Goal: Task Accomplishment & Management: Use online tool/utility

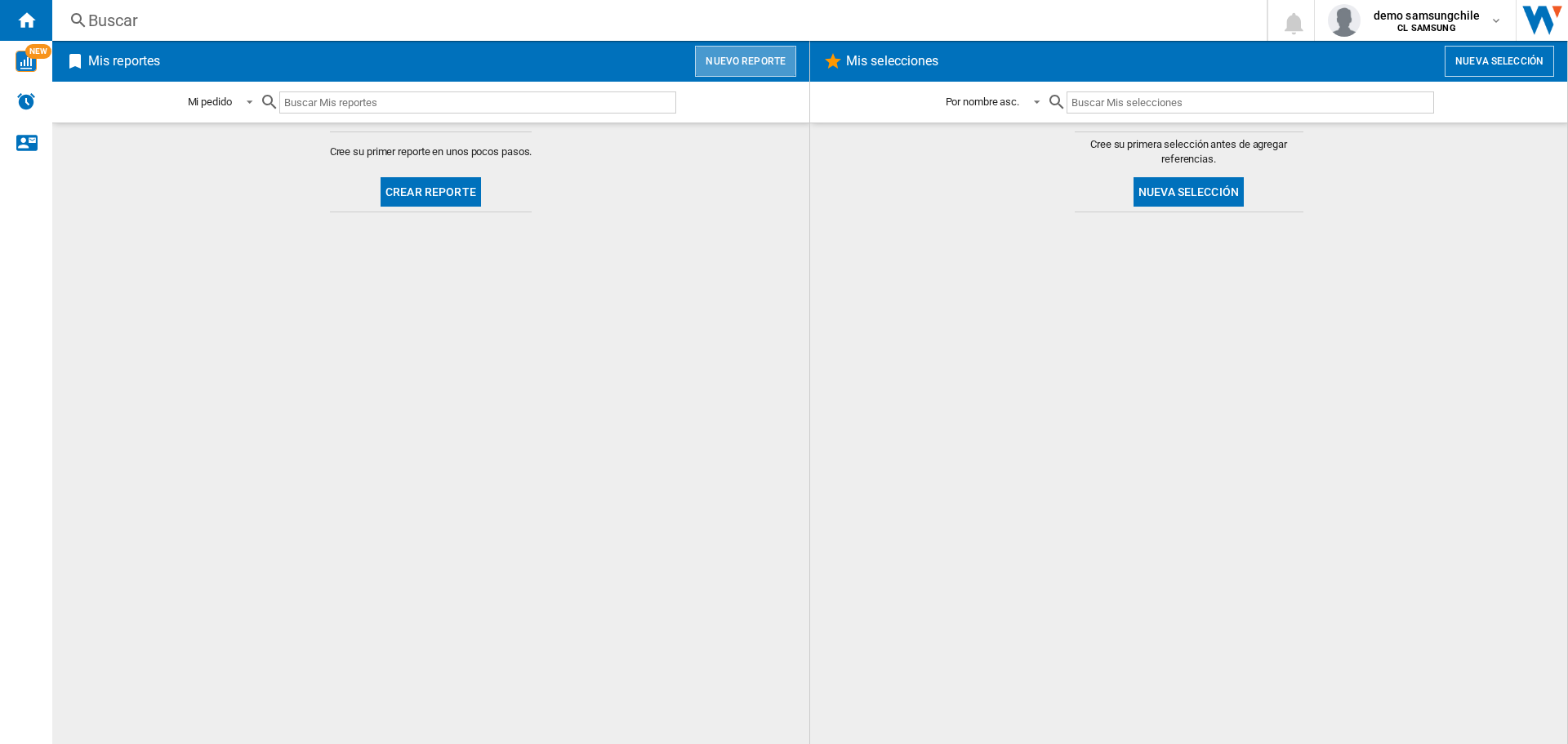
click at [756, 70] on button "Nuevo reporte" at bounding box center [745, 61] width 101 height 31
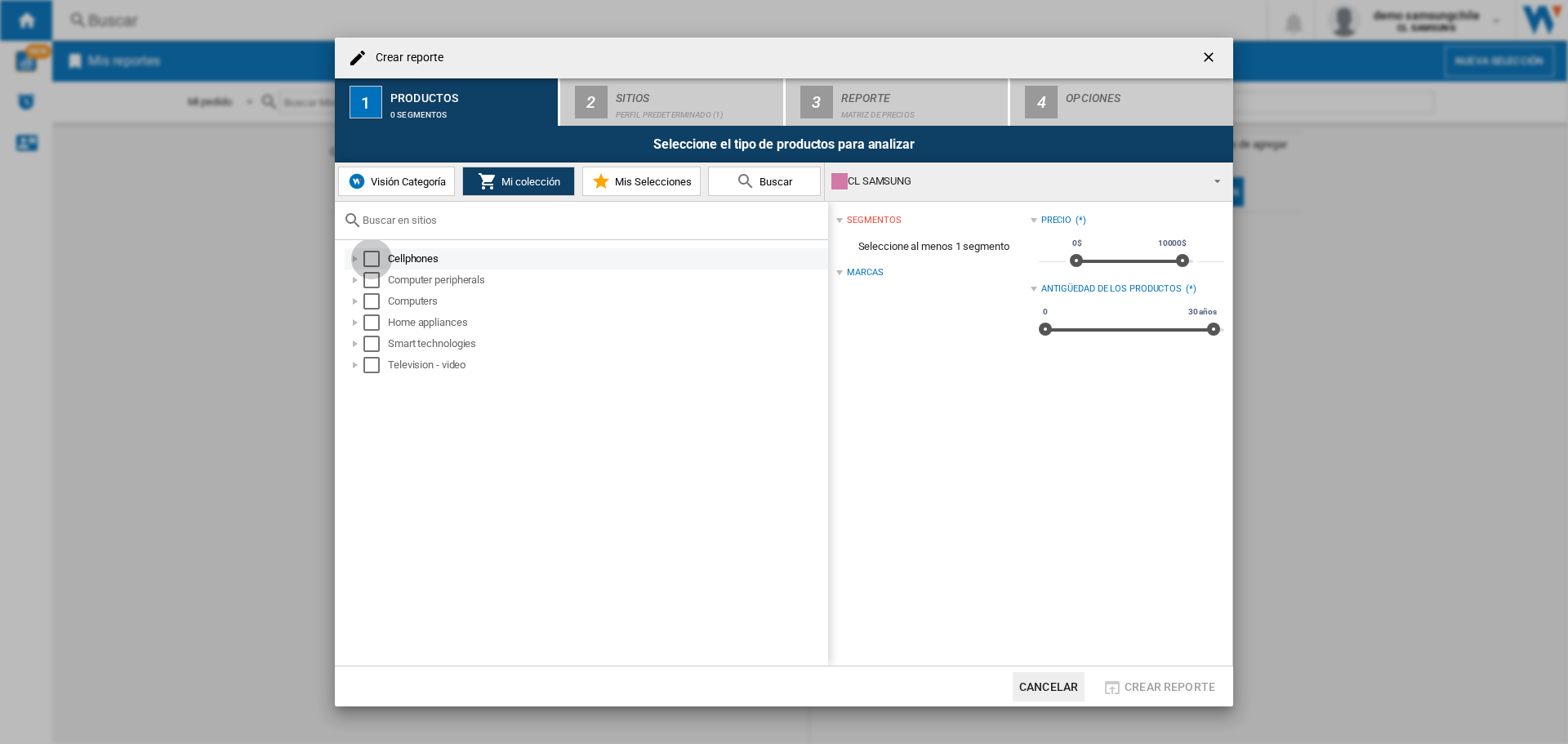
click at [371, 258] on div "Select" at bounding box center [371, 258] width 16 height 16
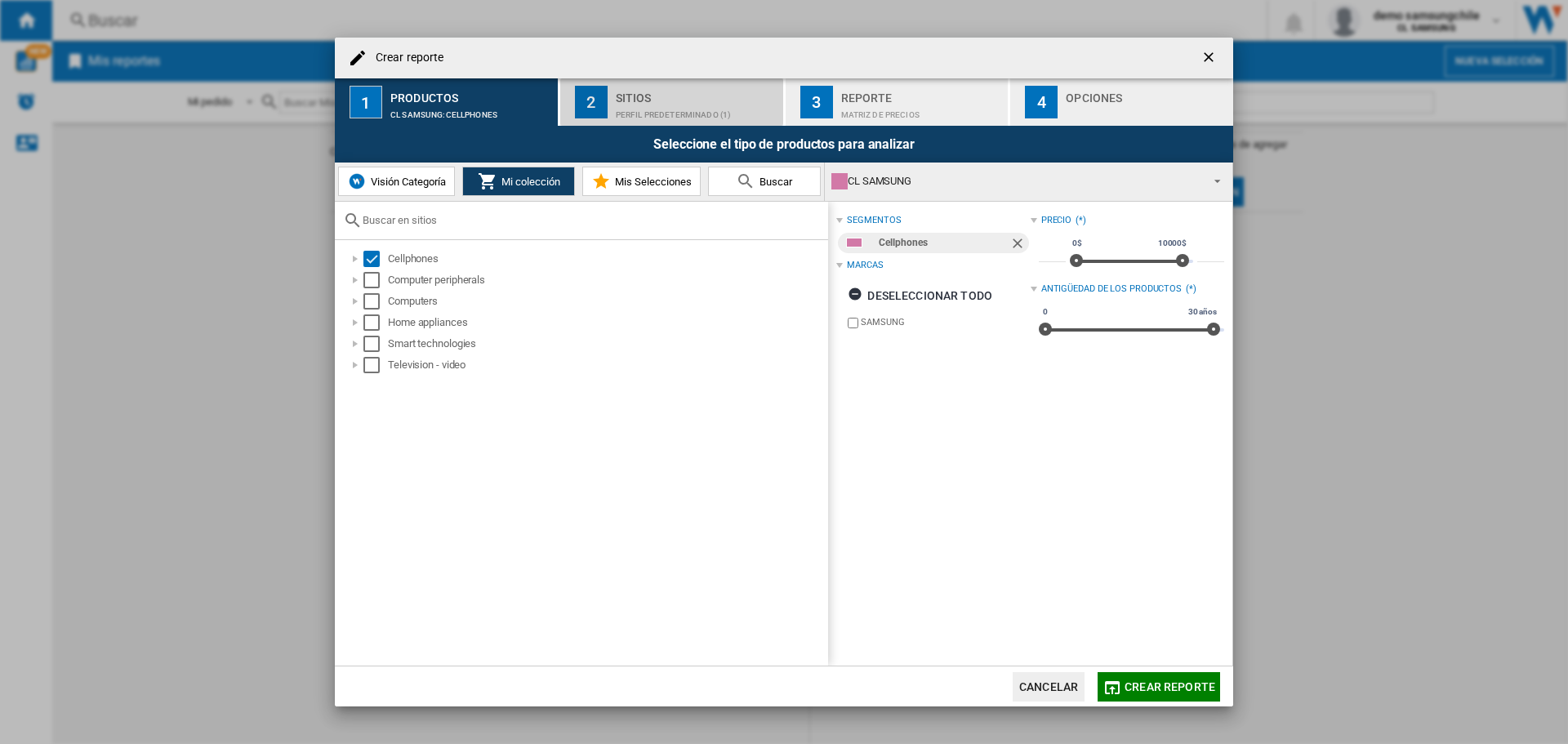
click at [664, 119] on button "2 Sitios Perfil predeterminado (1)" at bounding box center [672, 102] width 225 height 48
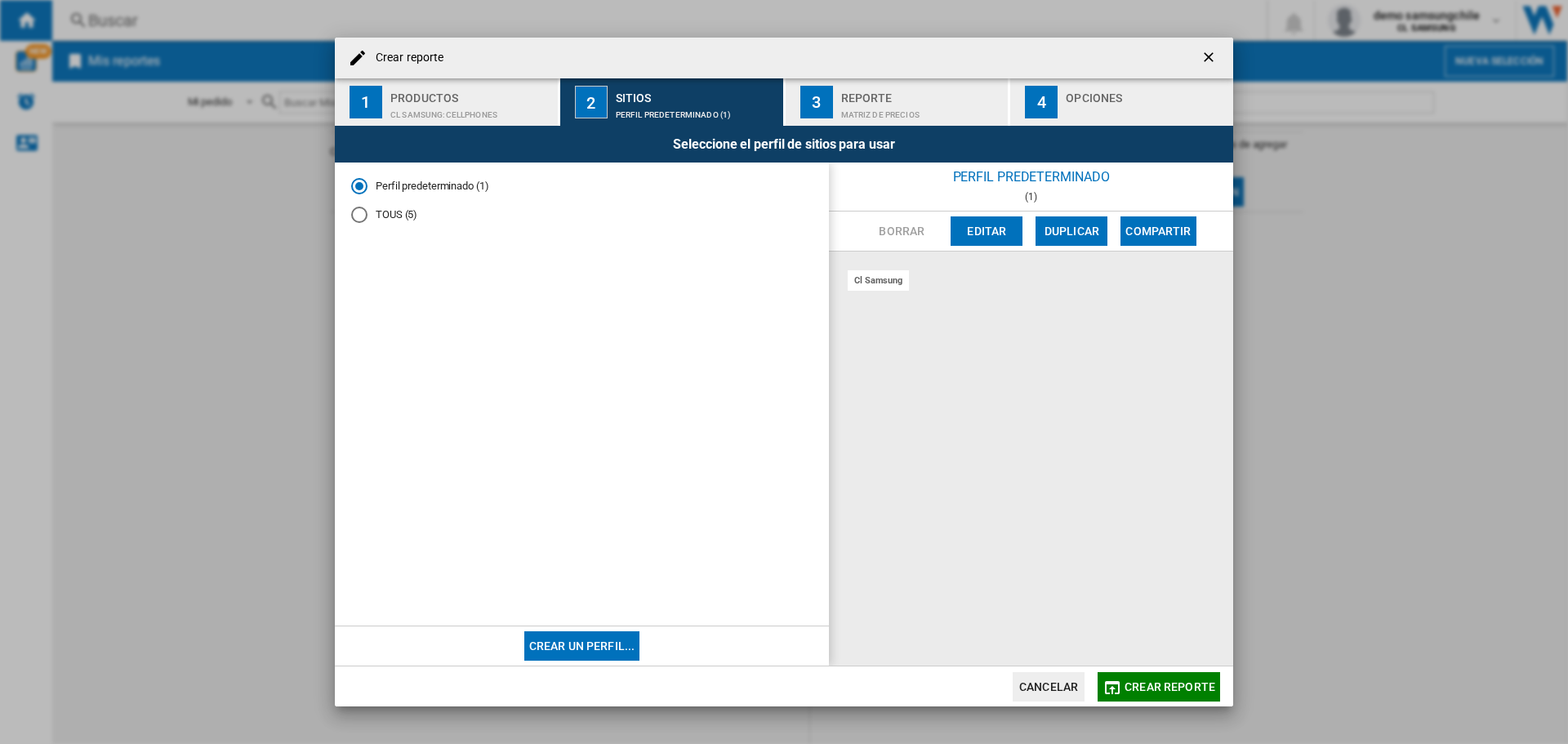
click at [419, 214] on md-radio-button "TOUS (5)" at bounding box center [582, 214] width 461 height 15
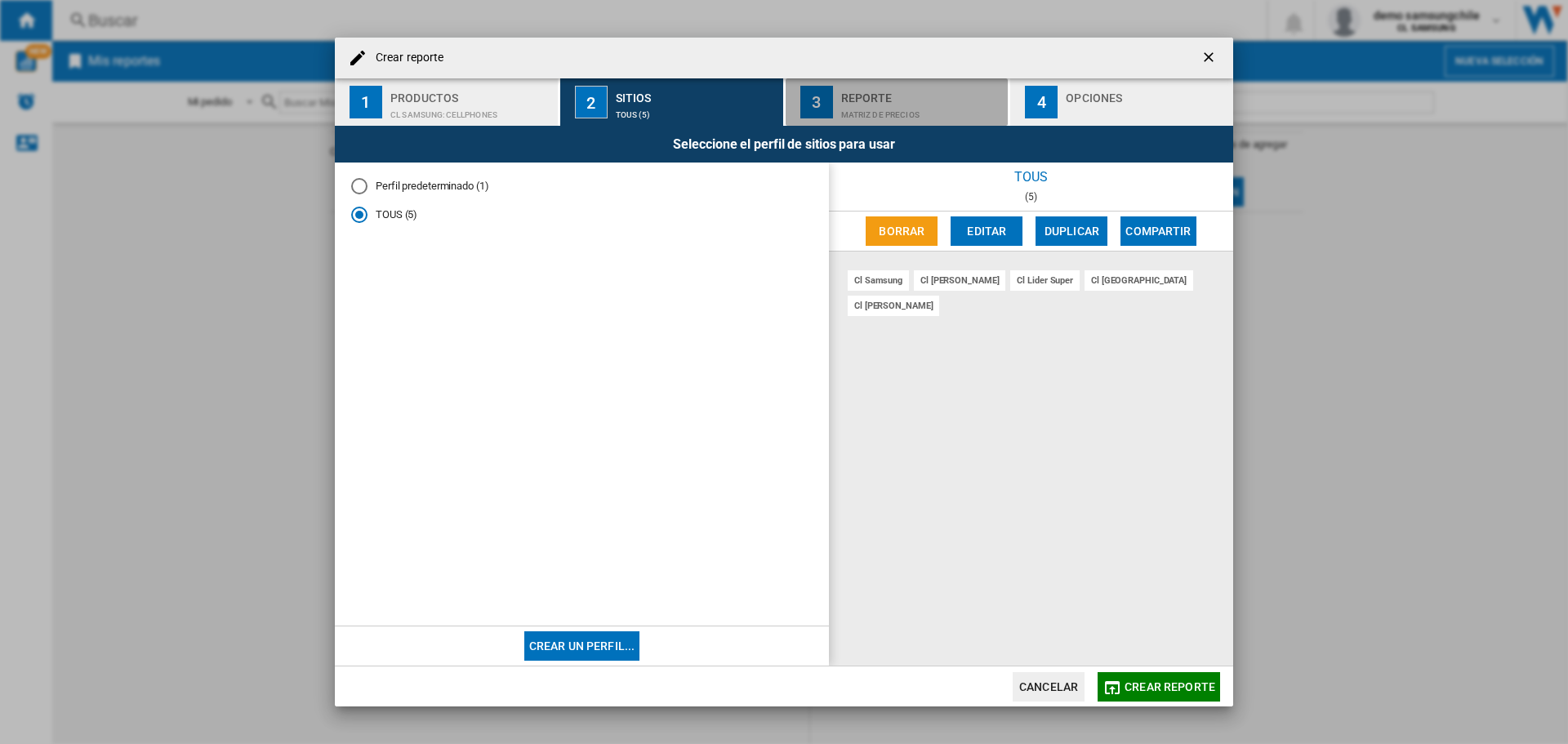
click at [936, 105] on div "Matriz de precios" at bounding box center [921, 110] width 160 height 17
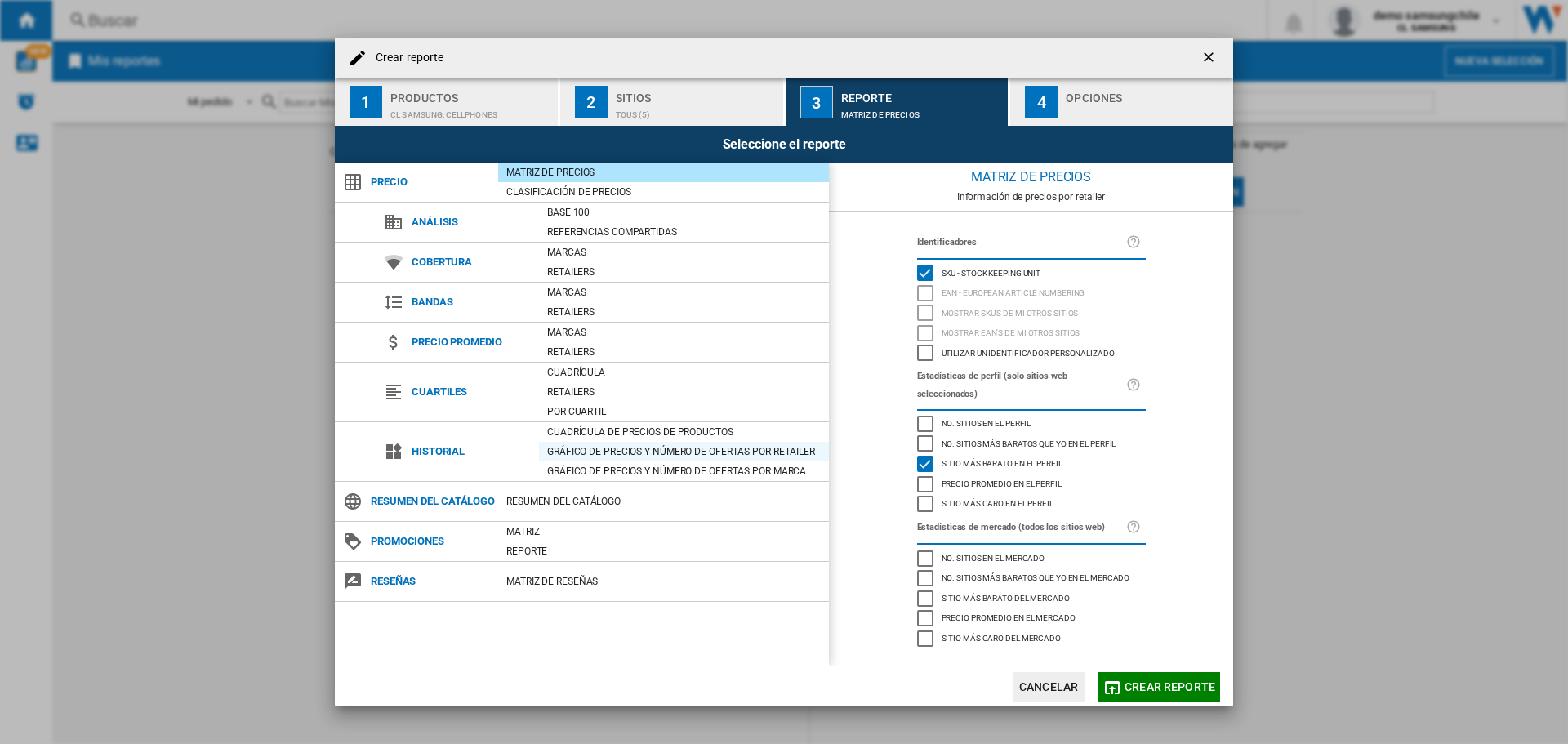
click at [626, 459] on div "Gráfico de precios y número de ofertas por retailer" at bounding box center [683, 451] width 289 height 16
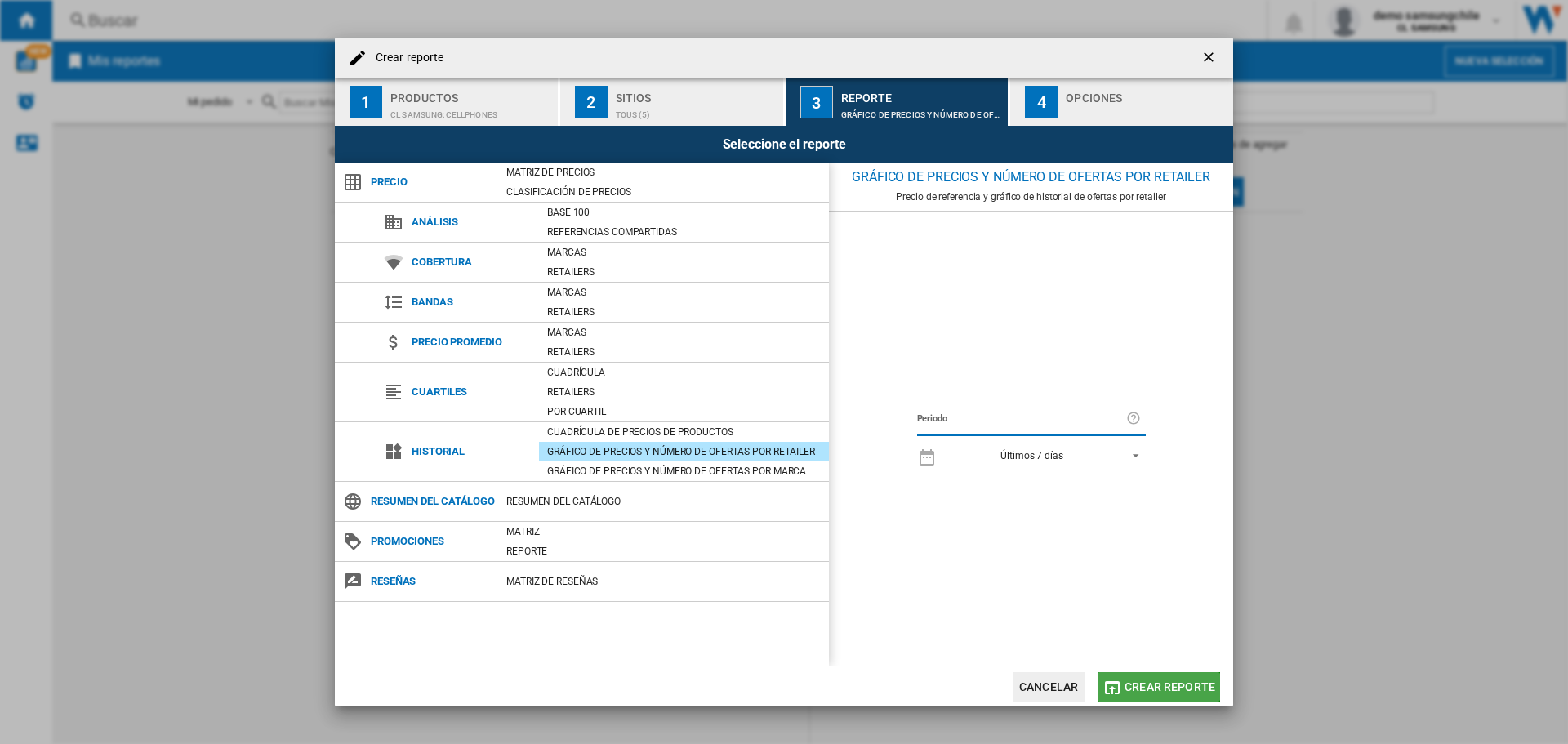
click at [1165, 687] on span "Crear reporte" at bounding box center [1169, 686] width 91 height 13
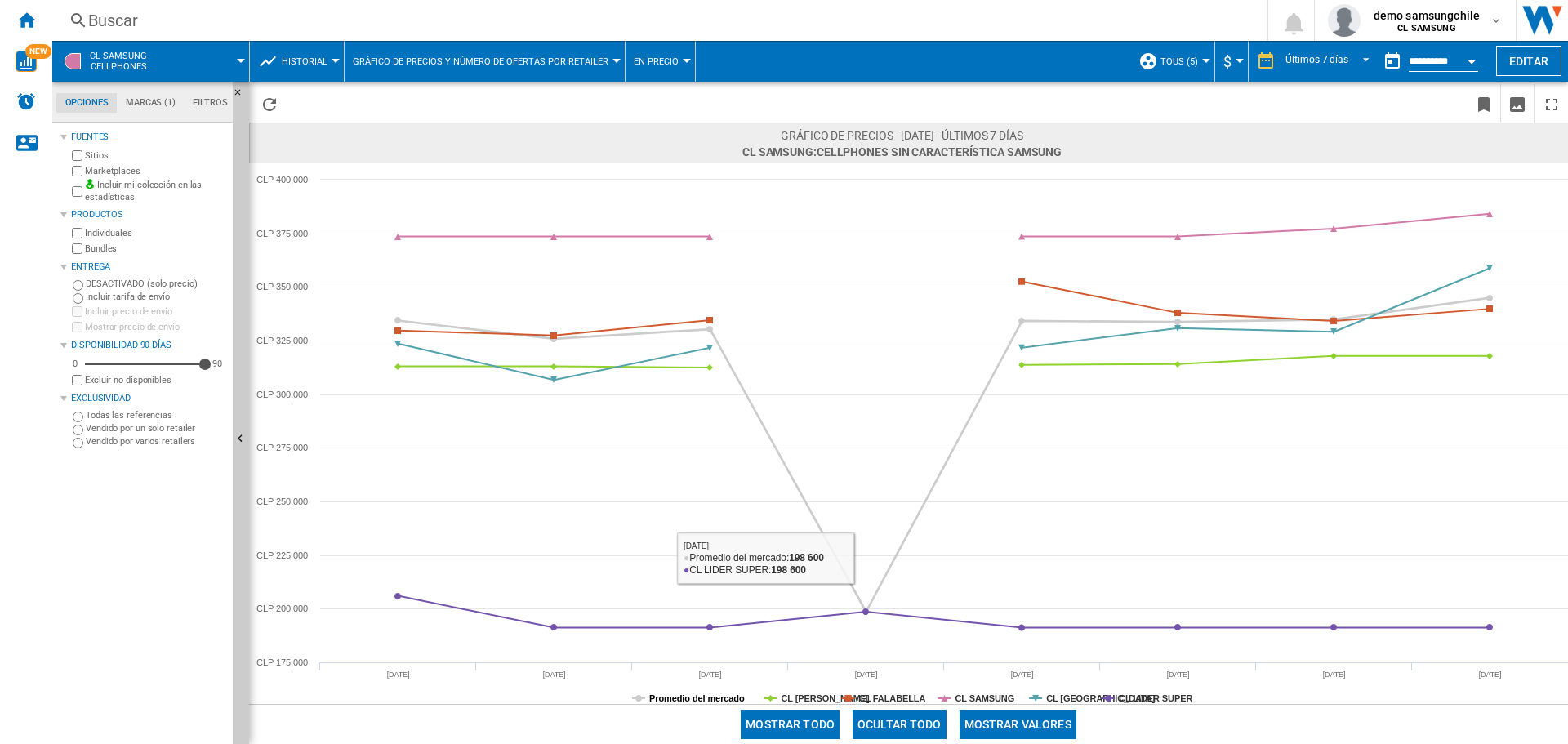
click at [696, 700] on tspan "Promedio del mercado" at bounding box center [697, 699] width 96 height 10
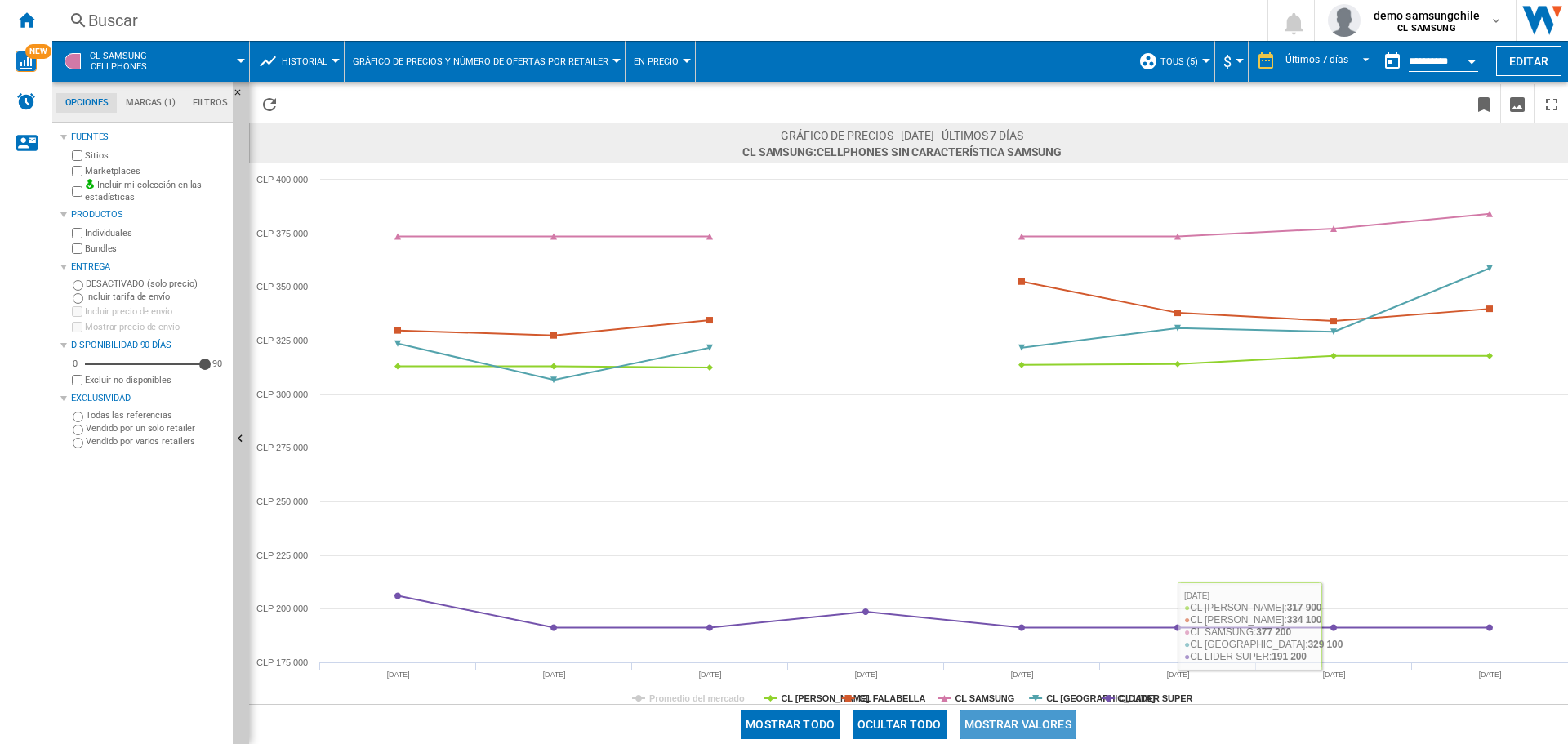
click at [1060, 720] on button "Mostrar valores" at bounding box center [1018, 724] width 117 height 30
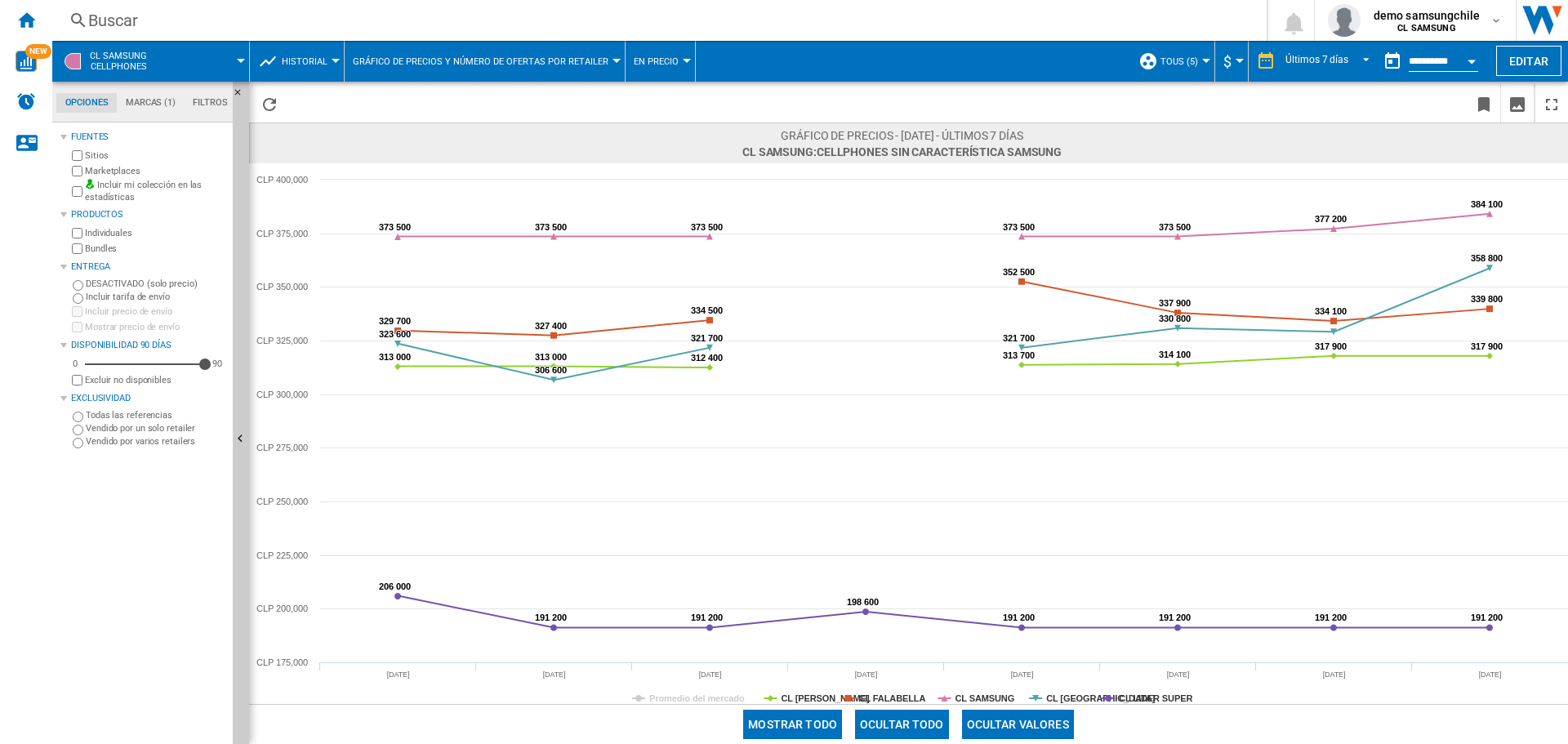
click at [653, 75] on button "En precio" at bounding box center [660, 61] width 53 height 41
click at [669, 137] on span "En número de ofertas" at bounding box center [692, 140] width 120 height 14
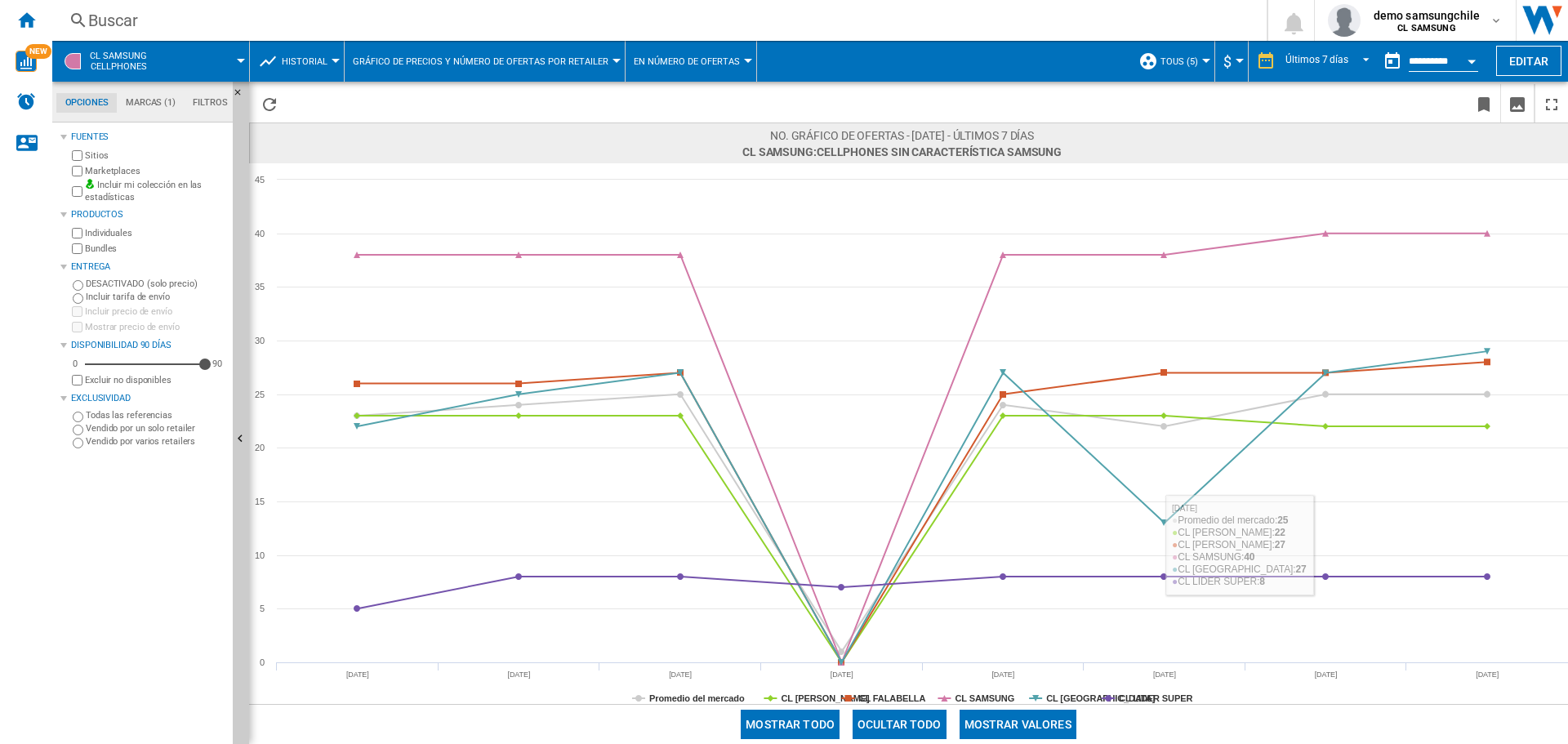
click at [1043, 725] on button "Mostrar valores" at bounding box center [1018, 724] width 117 height 30
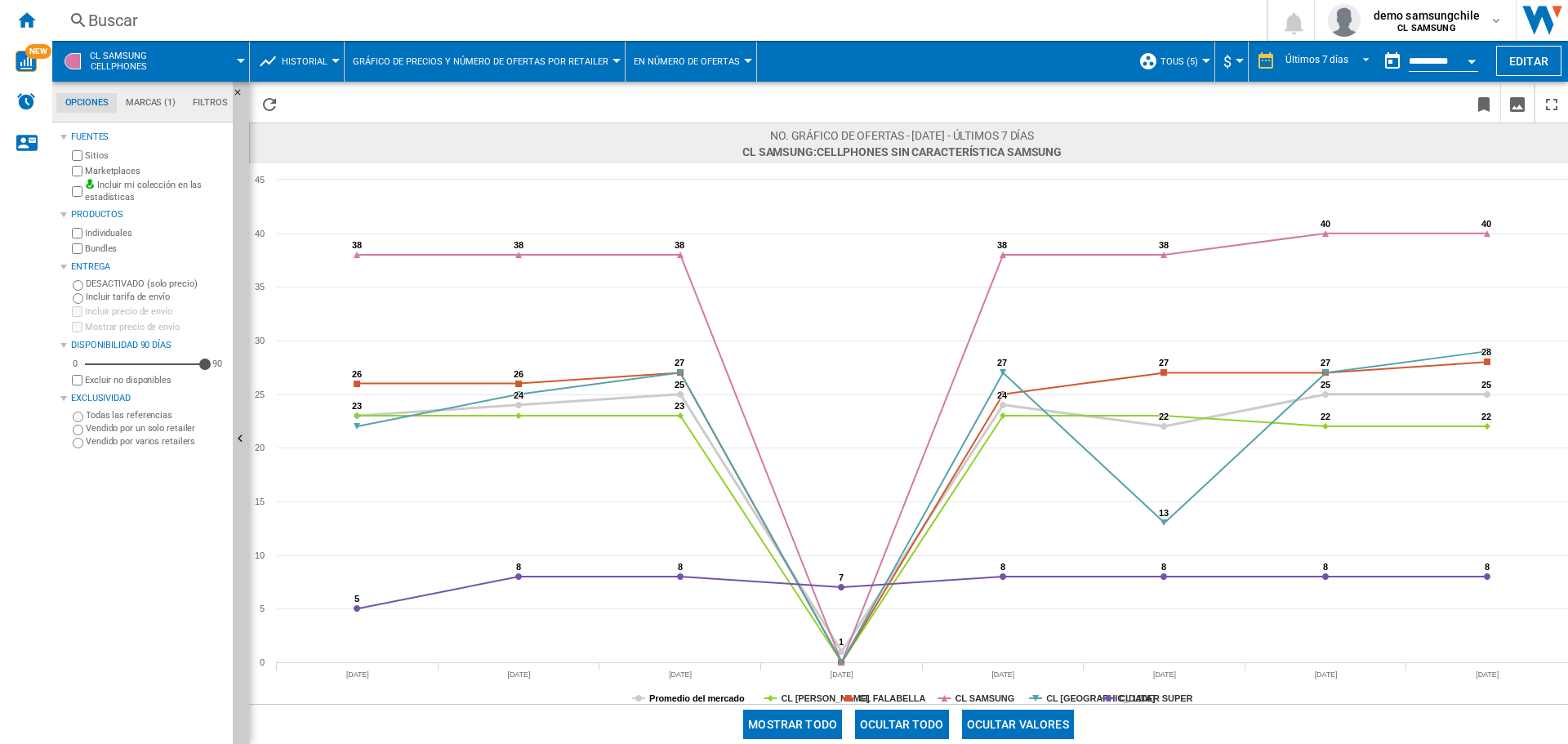
click at [705, 695] on tspan "Promedio del mercado" at bounding box center [697, 699] width 96 height 10
